Goal: Check status

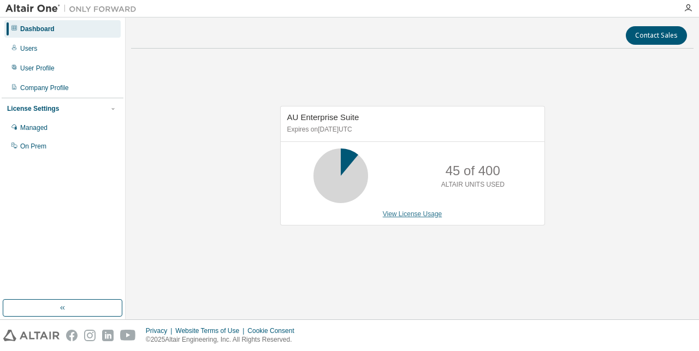
click at [394, 213] on link "View License Usage" at bounding box center [412, 214] width 59 height 8
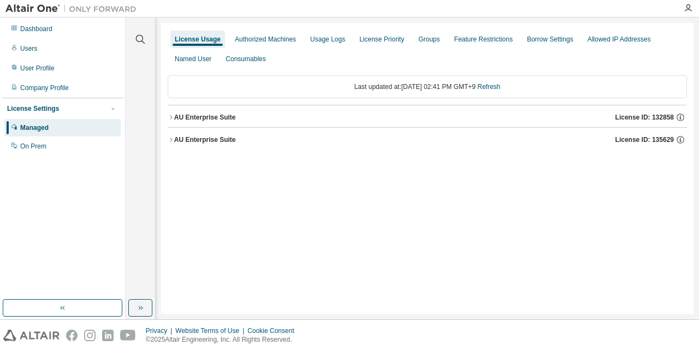
click at [221, 119] on div "AU Enterprise Suite" at bounding box center [205, 117] width 62 height 9
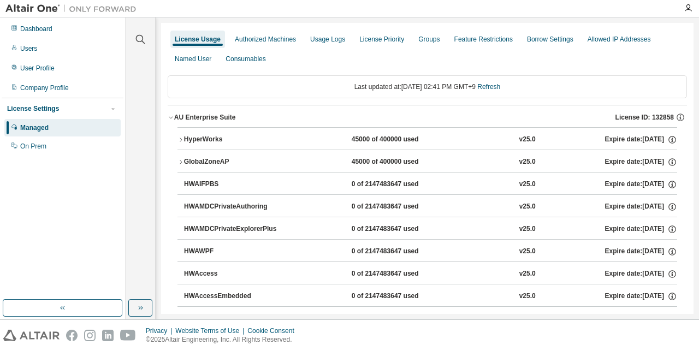
click at [218, 141] on div "HyperWorks" at bounding box center [233, 140] width 98 height 10
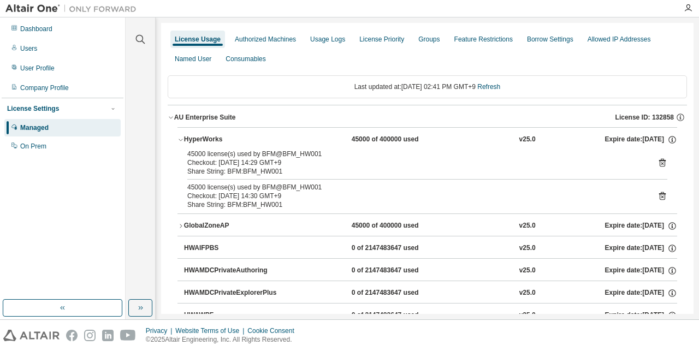
click at [218, 141] on div "HyperWorks" at bounding box center [233, 140] width 98 height 10
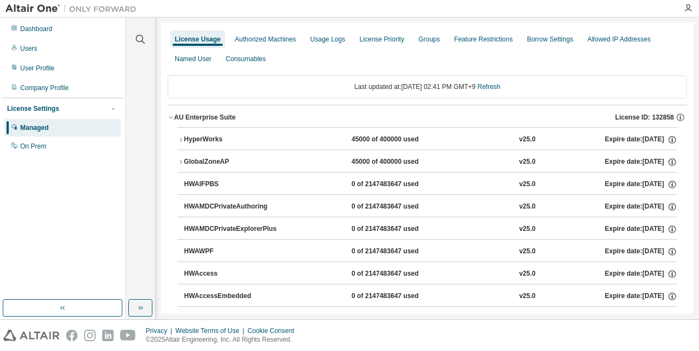
click at [219, 163] on div "GlobalZoneAP" at bounding box center [233, 162] width 98 height 10
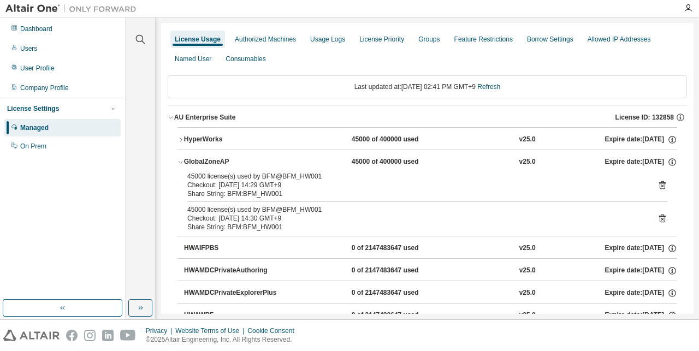
click at [219, 163] on div "GlobalZoneAP" at bounding box center [233, 162] width 98 height 10
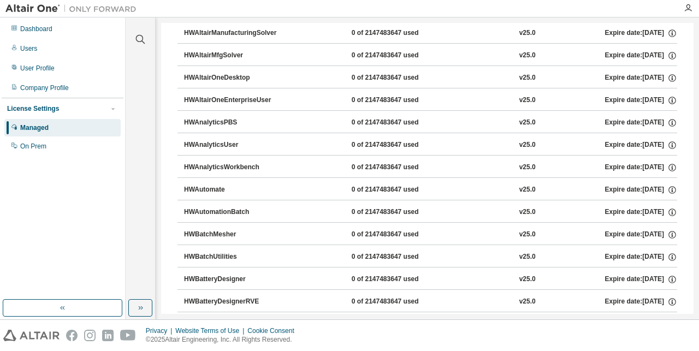
scroll to position [205, 0]
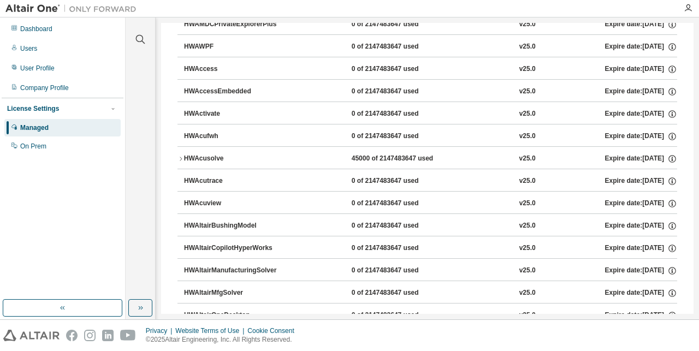
click at [223, 157] on div "HWAcusolve" at bounding box center [233, 159] width 98 height 10
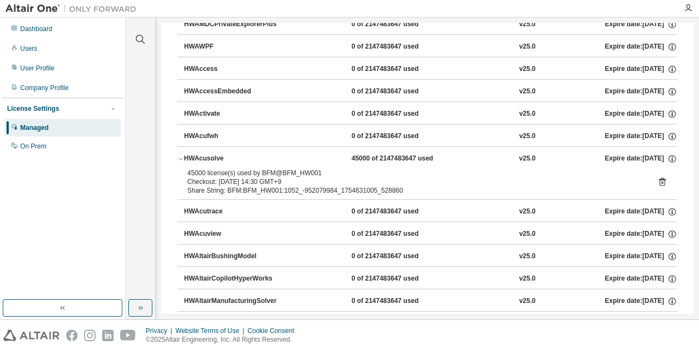
click at [223, 157] on div "HWAcusolve" at bounding box center [233, 159] width 98 height 10
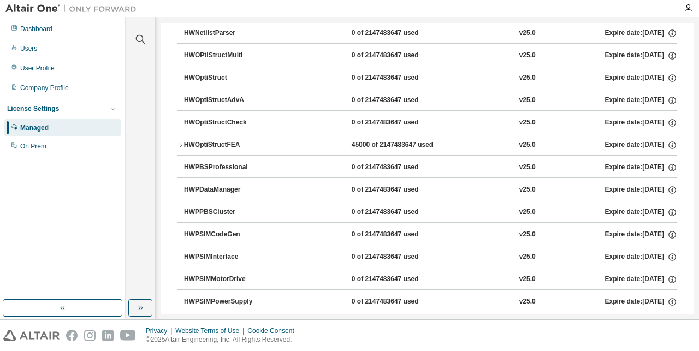
scroll to position [4421, 0]
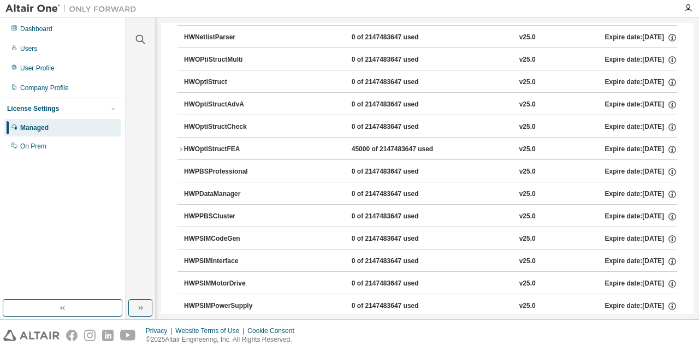
click at [242, 148] on div "HWOptiStructFEA" at bounding box center [233, 150] width 98 height 10
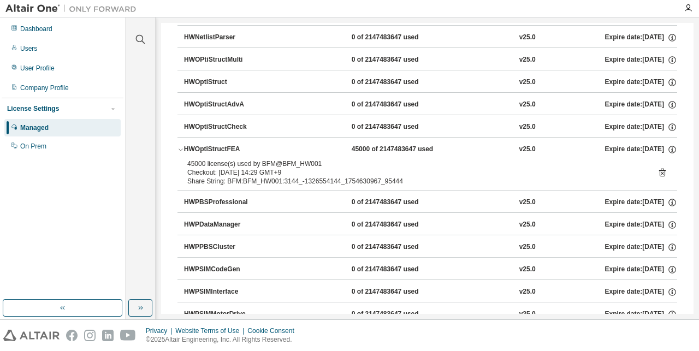
click at [241, 148] on div "HWOptiStructFEA" at bounding box center [233, 150] width 98 height 10
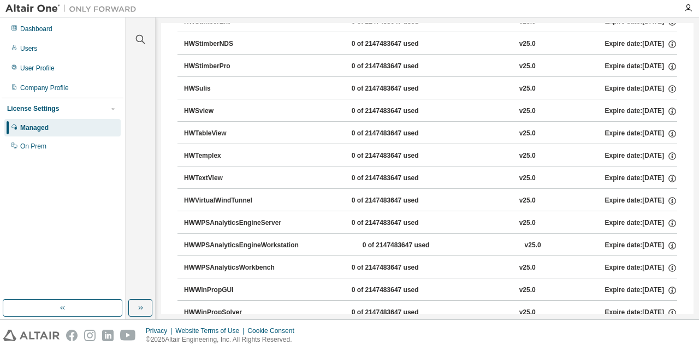
scroll to position [7074, 0]
